Goal: Information Seeking & Learning: Understand process/instructions

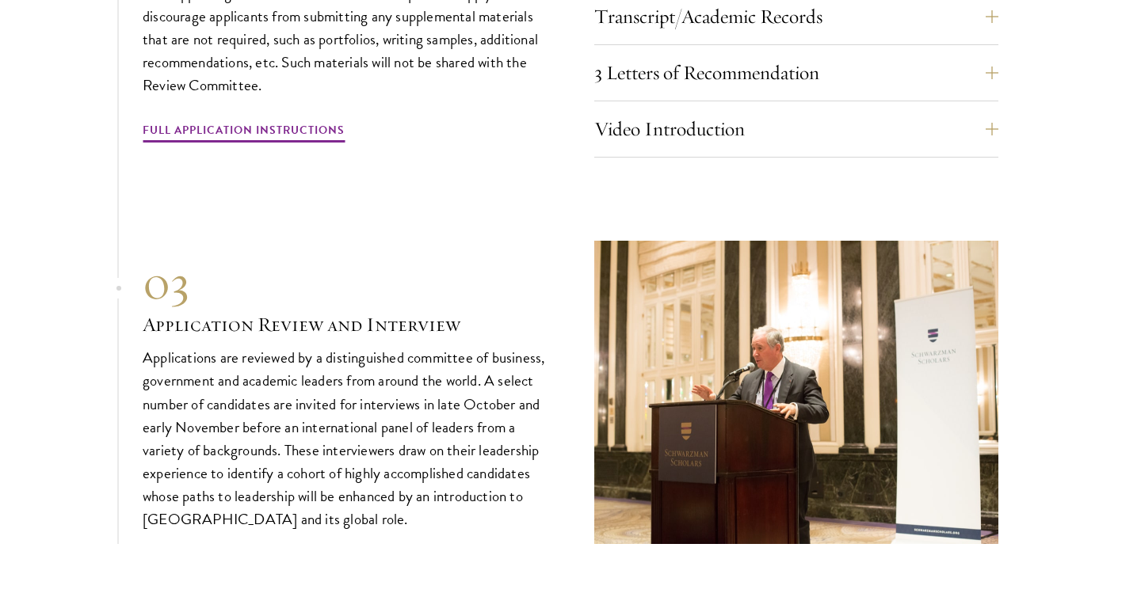
scroll to position [5659, 0]
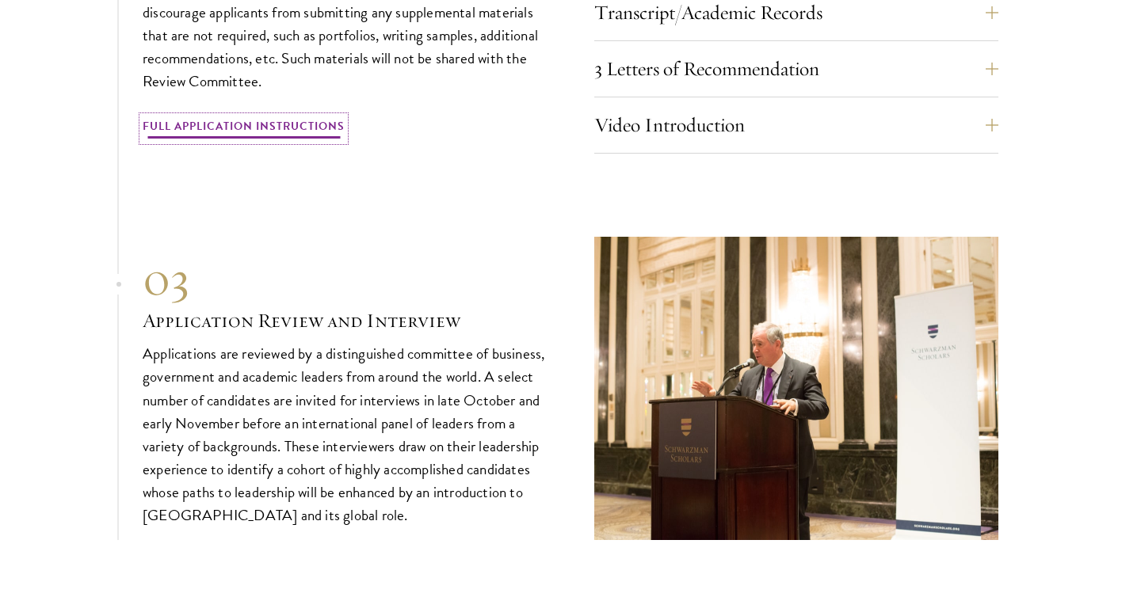
click at [267, 125] on link "Full Application Instructions" at bounding box center [244, 128] width 202 height 25
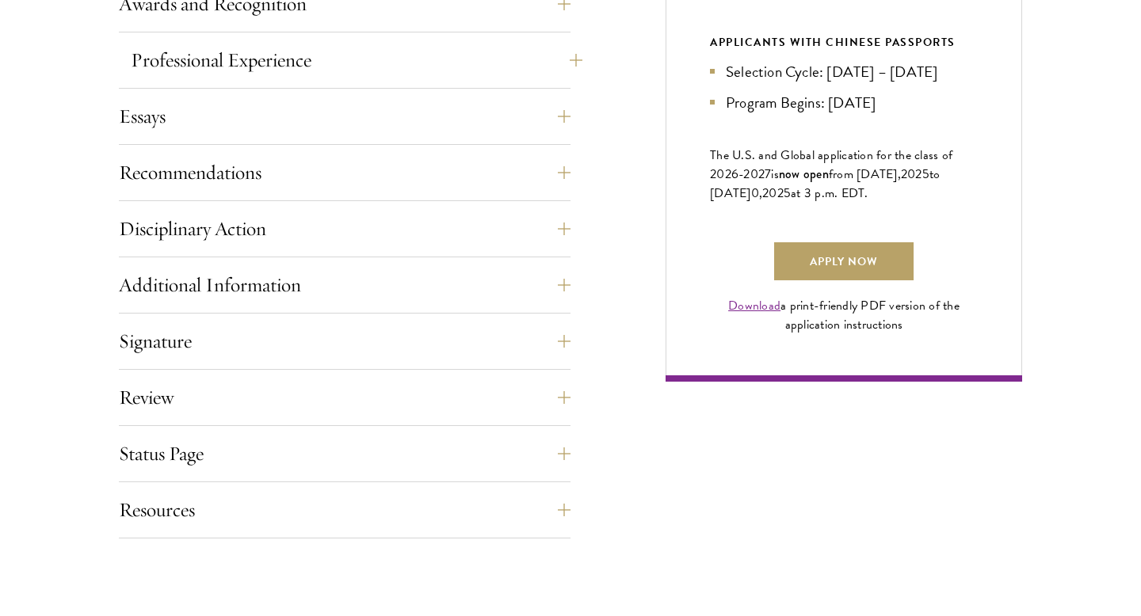
scroll to position [1065, 0]
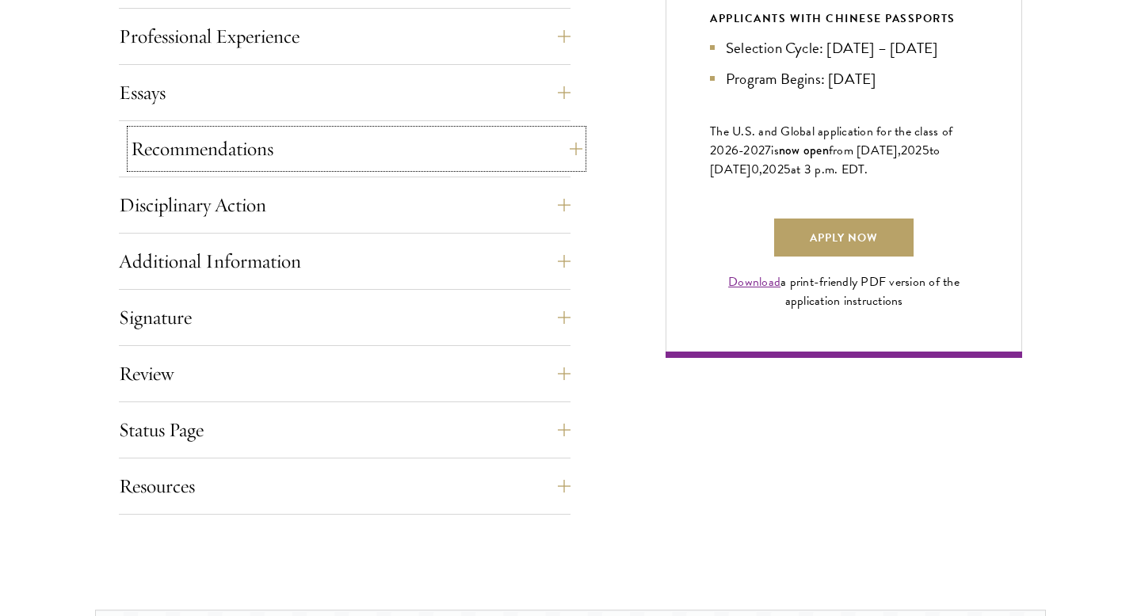
click at [359, 146] on button "Recommendations" at bounding box center [357, 149] width 452 height 38
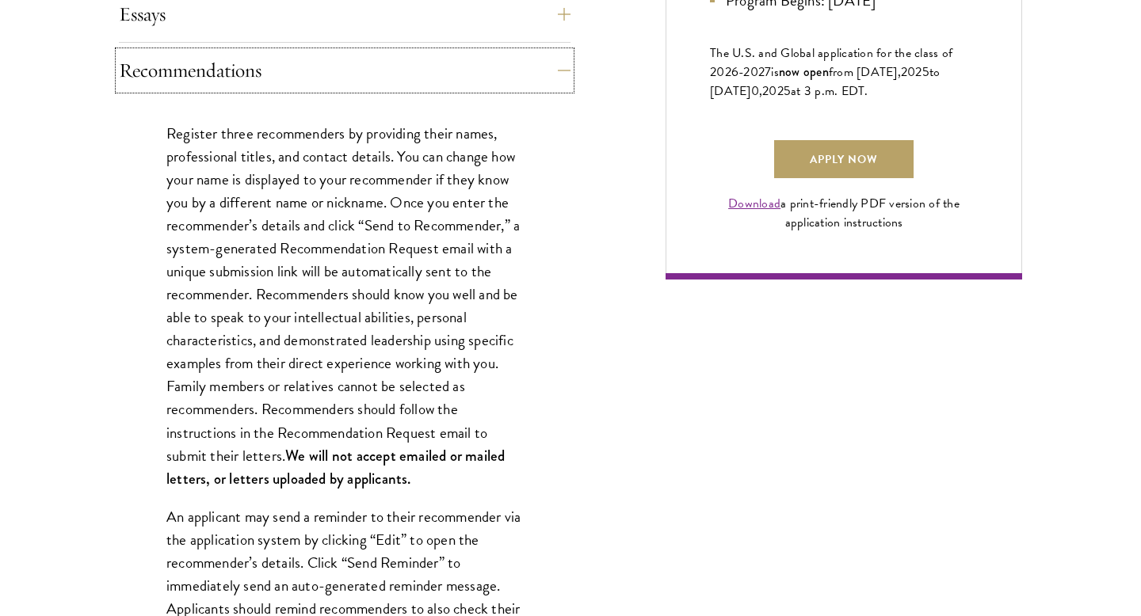
scroll to position [1144, 0]
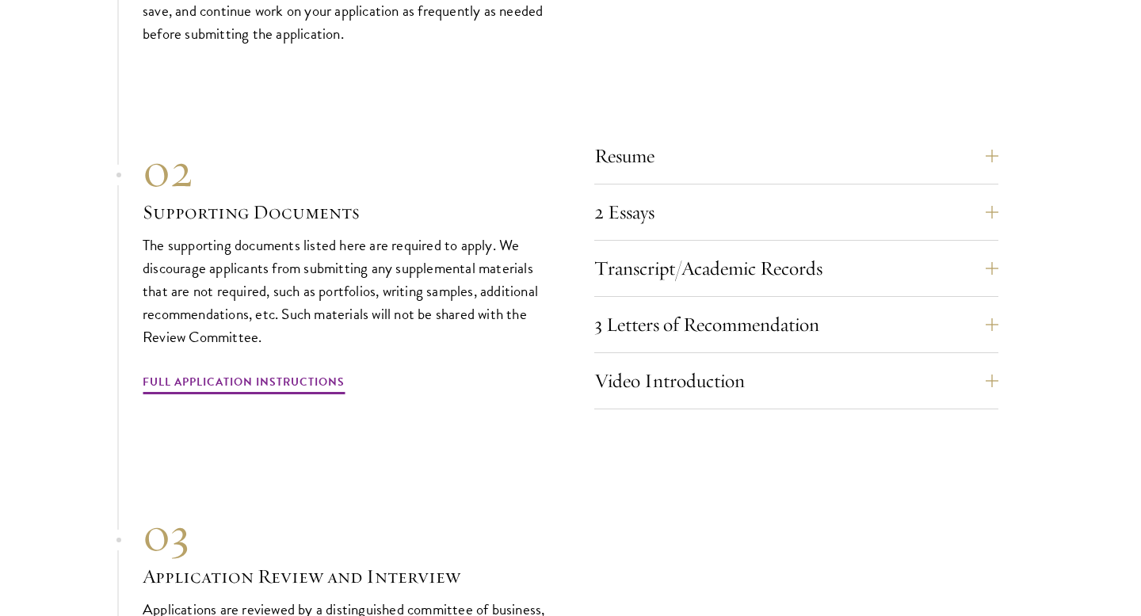
scroll to position [5439, 0]
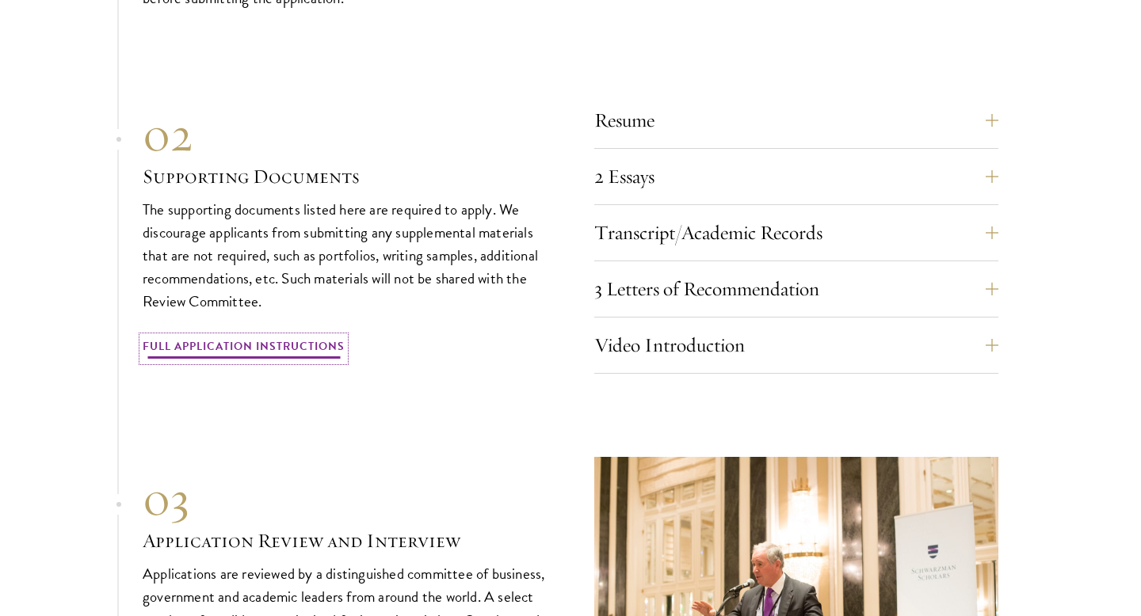
click at [326, 337] on link "Full Application Instructions" at bounding box center [244, 349] width 202 height 25
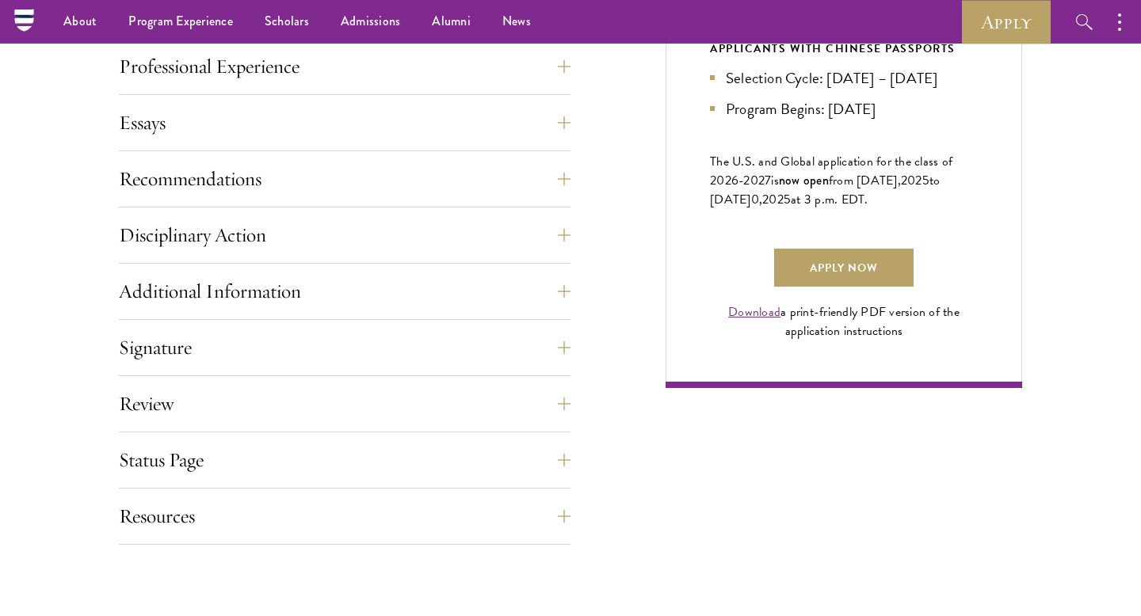
scroll to position [1034, 0]
click at [383, 180] on button "Recommendations" at bounding box center [357, 180] width 452 height 38
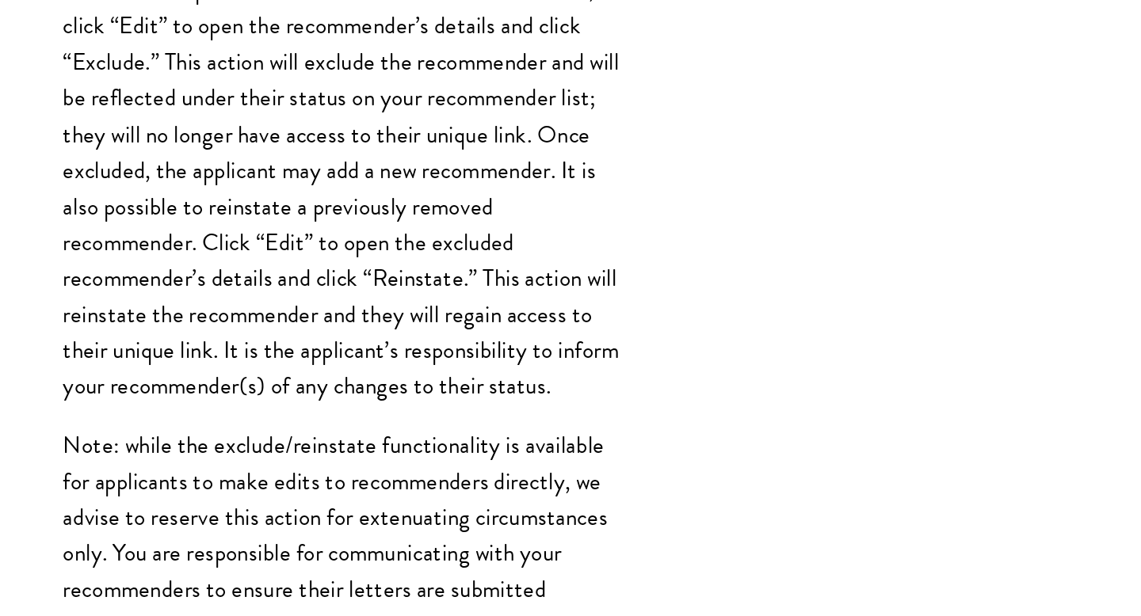
scroll to position [1668, 0]
